Goal: Check status: Check status

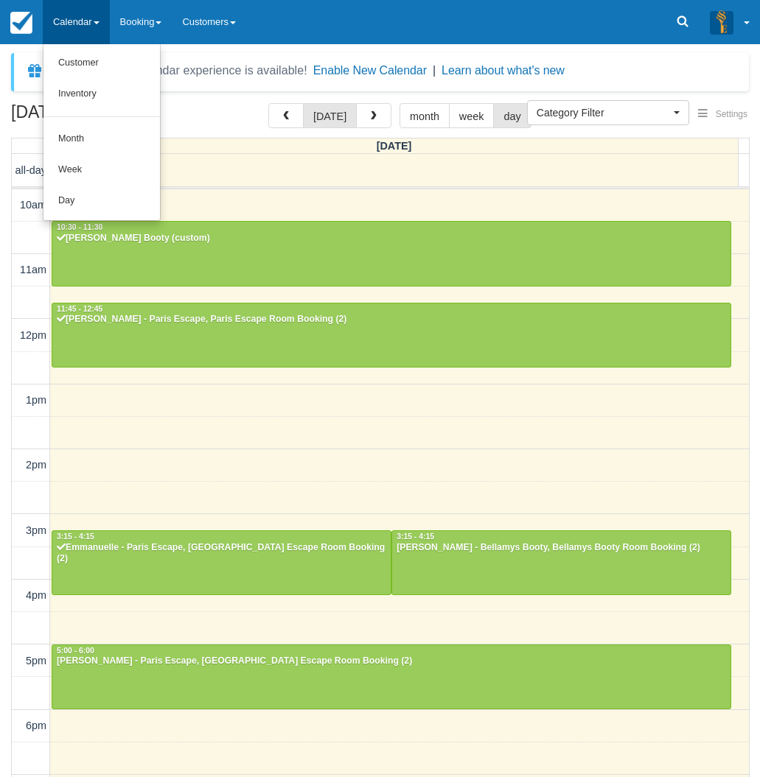
select select
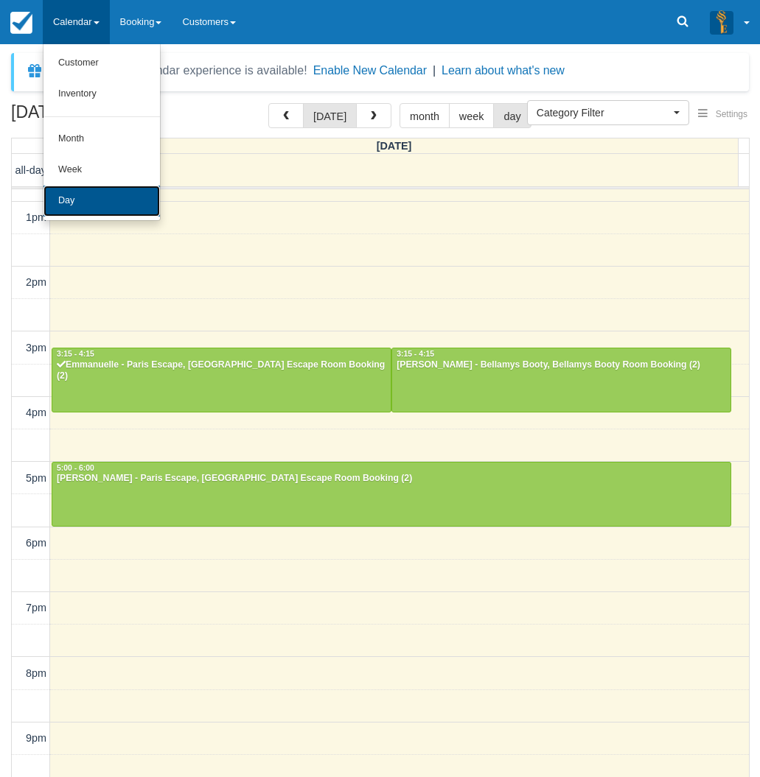
click at [76, 199] on link "Day" at bounding box center [101, 201] width 116 height 31
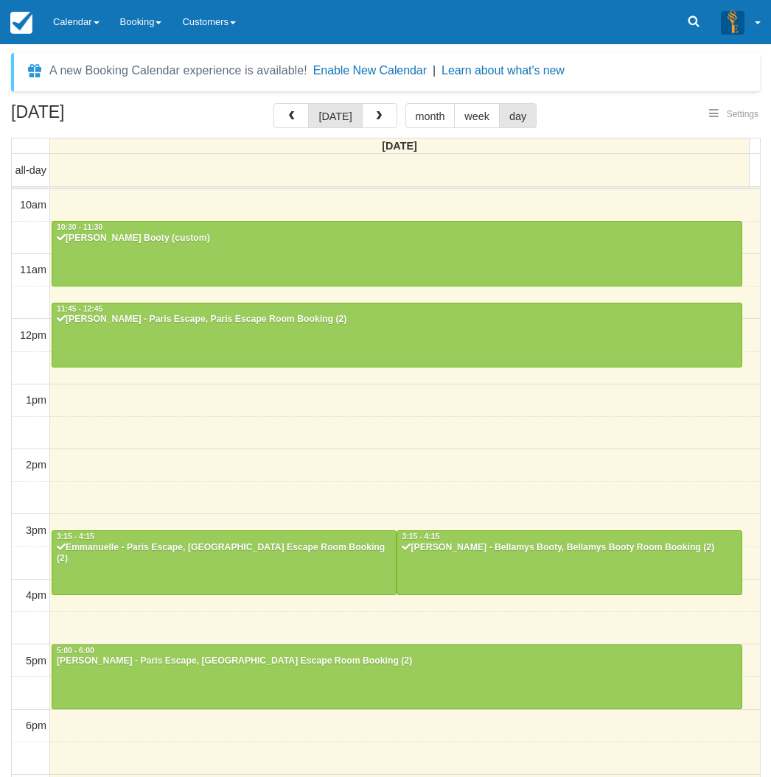
select select
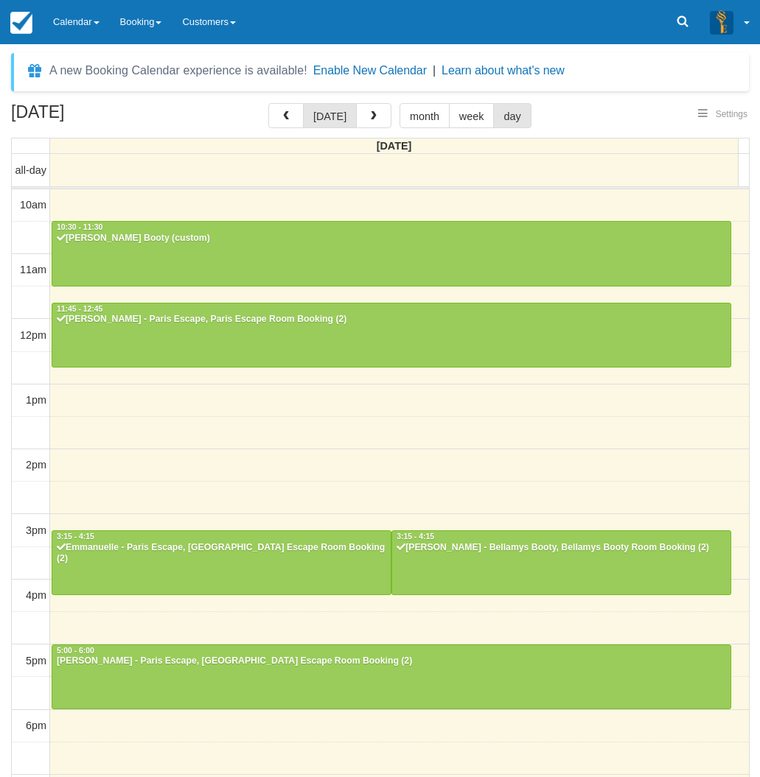
scroll to position [183, 0]
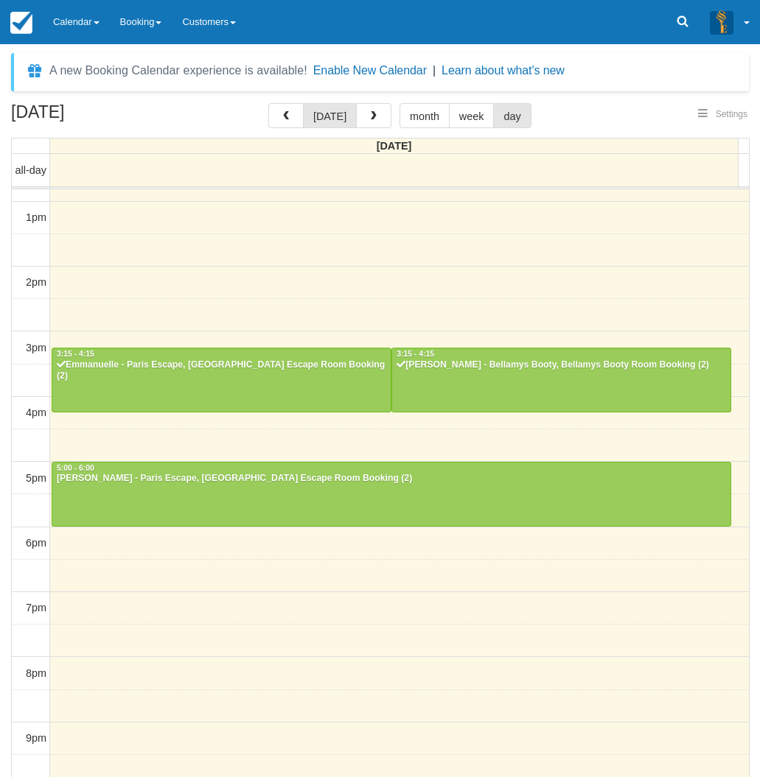
select select
click at [7, 257] on div "August 31, 2025 today month week day Sunday all-day 10am 11am 12pm 1pm 2pm 3pm …" at bounding box center [380, 462] width 760 height 718
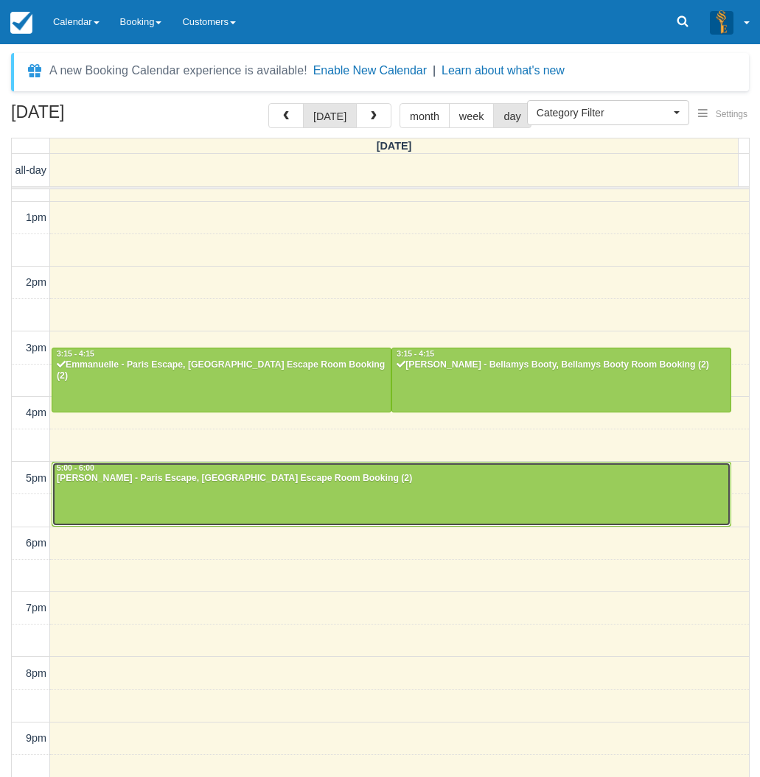
click at [104, 497] on div at bounding box center [391, 494] width 678 height 63
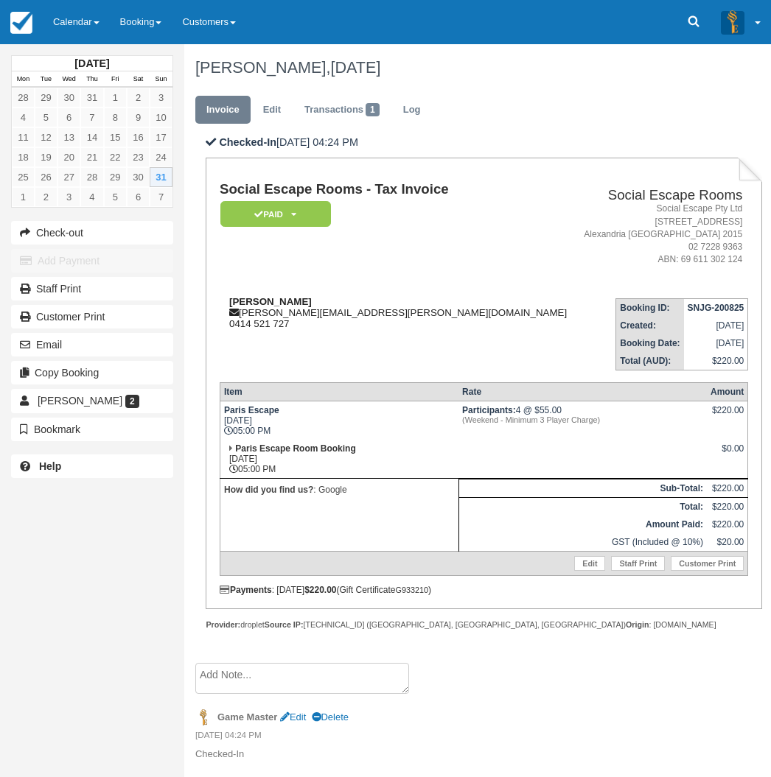
drag, startPoint x: 318, startPoint y: 304, endPoint x: 232, endPoint y: 301, distance: 85.5
click at [232, 301] on div "Georgina Puglisi georgina.puglisi@gmail.com 0414 521 727" at bounding box center [397, 312] width 354 height 33
copy strong "Georgina Puglisi"
drag, startPoint x: 17, startPoint y: 531, endPoint x: 22, endPoint y: 524, distance: 8.4
click at [17, 531] on div "August 2025 Mon Tue Wed Thu Fri Sat Sun 28 29 30 31 1 2 3 4 5 6 7 8 9 10 11 12 …" at bounding box center [92, 388] width 184 height 777
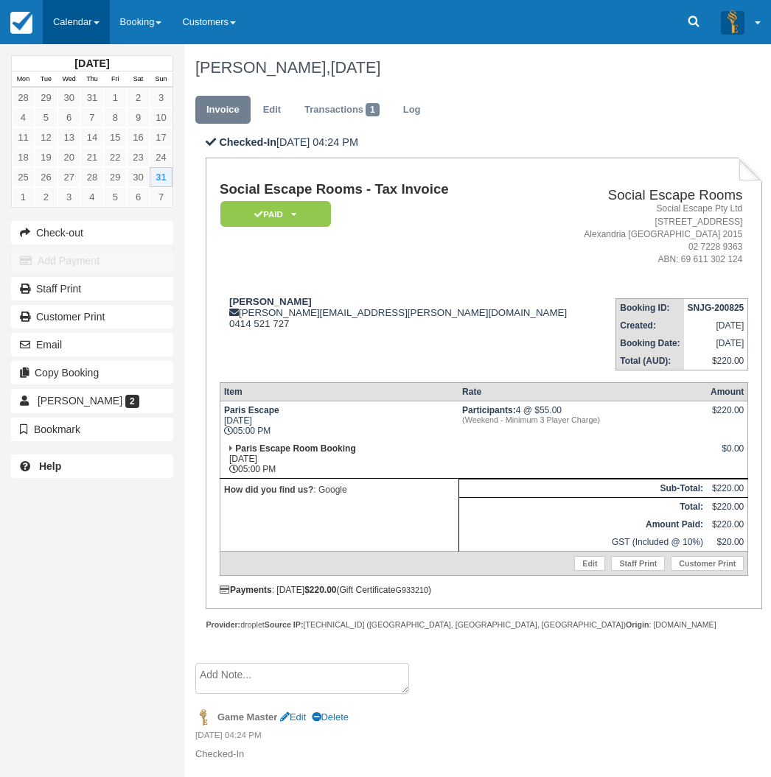
click at [63, 21] on link "Calendar" at bounding box center [76, 22] width 67 height 44
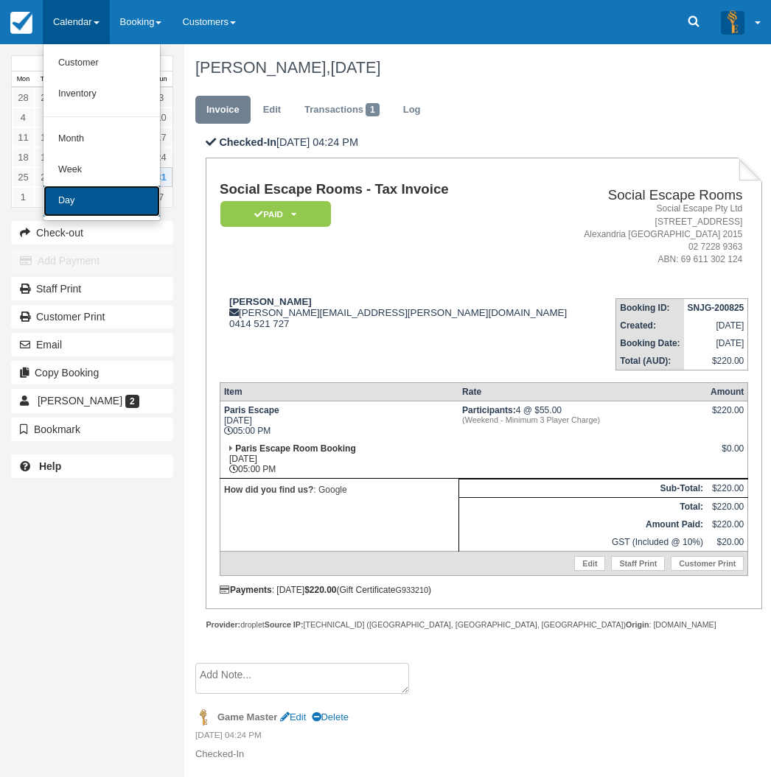
click at [81, 209] on link "Day" at bounding box center [101, 201] width 116 height 31
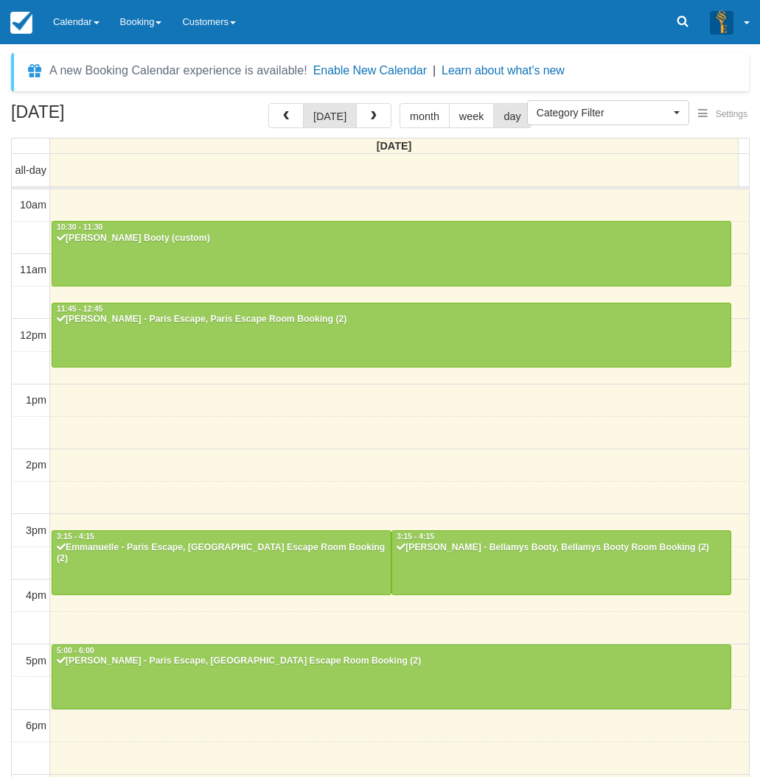
select select
